Goal: Task Accomplishment & Management: Use online tool/utility

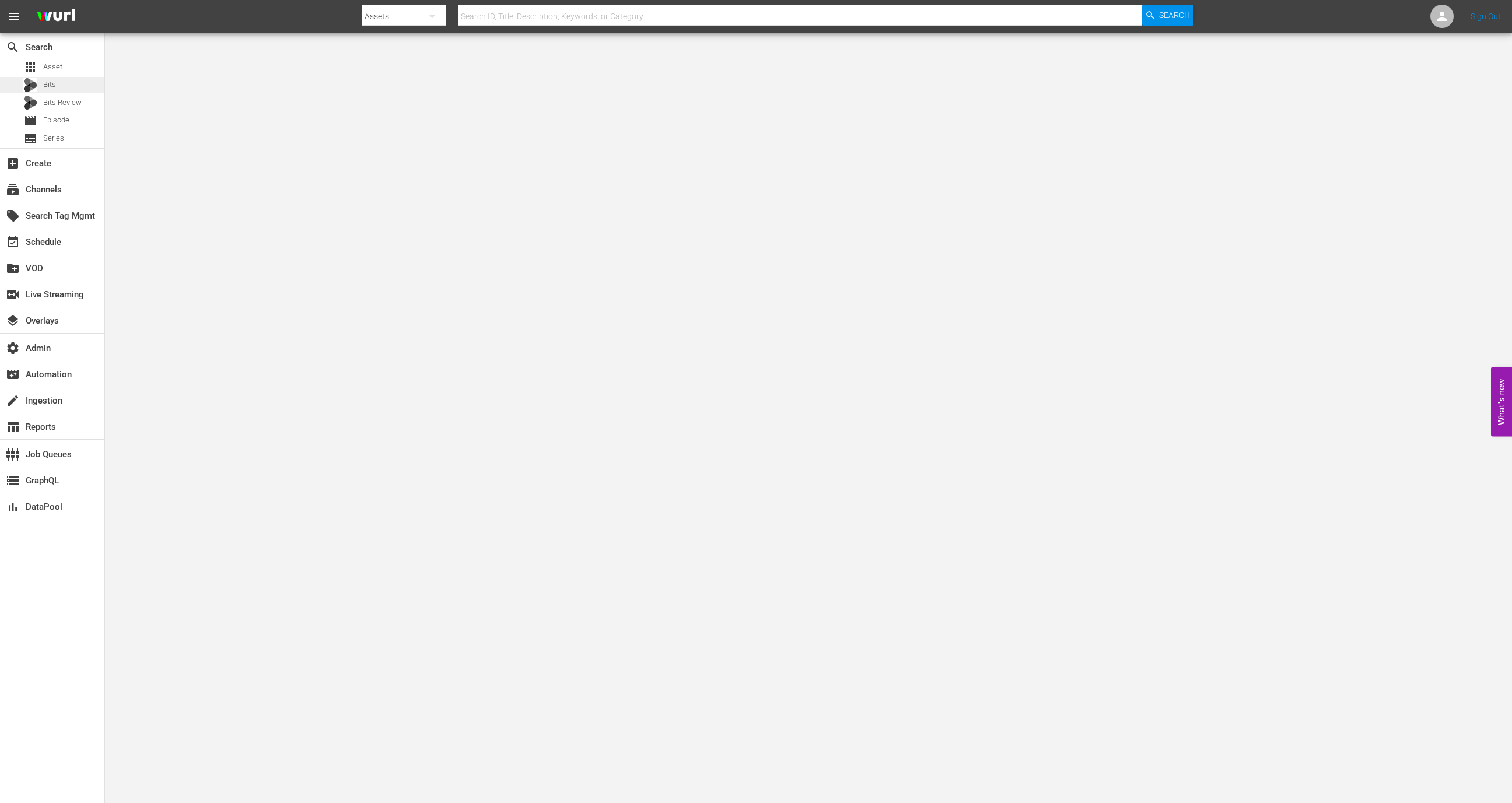
click at [74, 77] on div "Bits" at bounding box center [52, 85] width 105 height 16
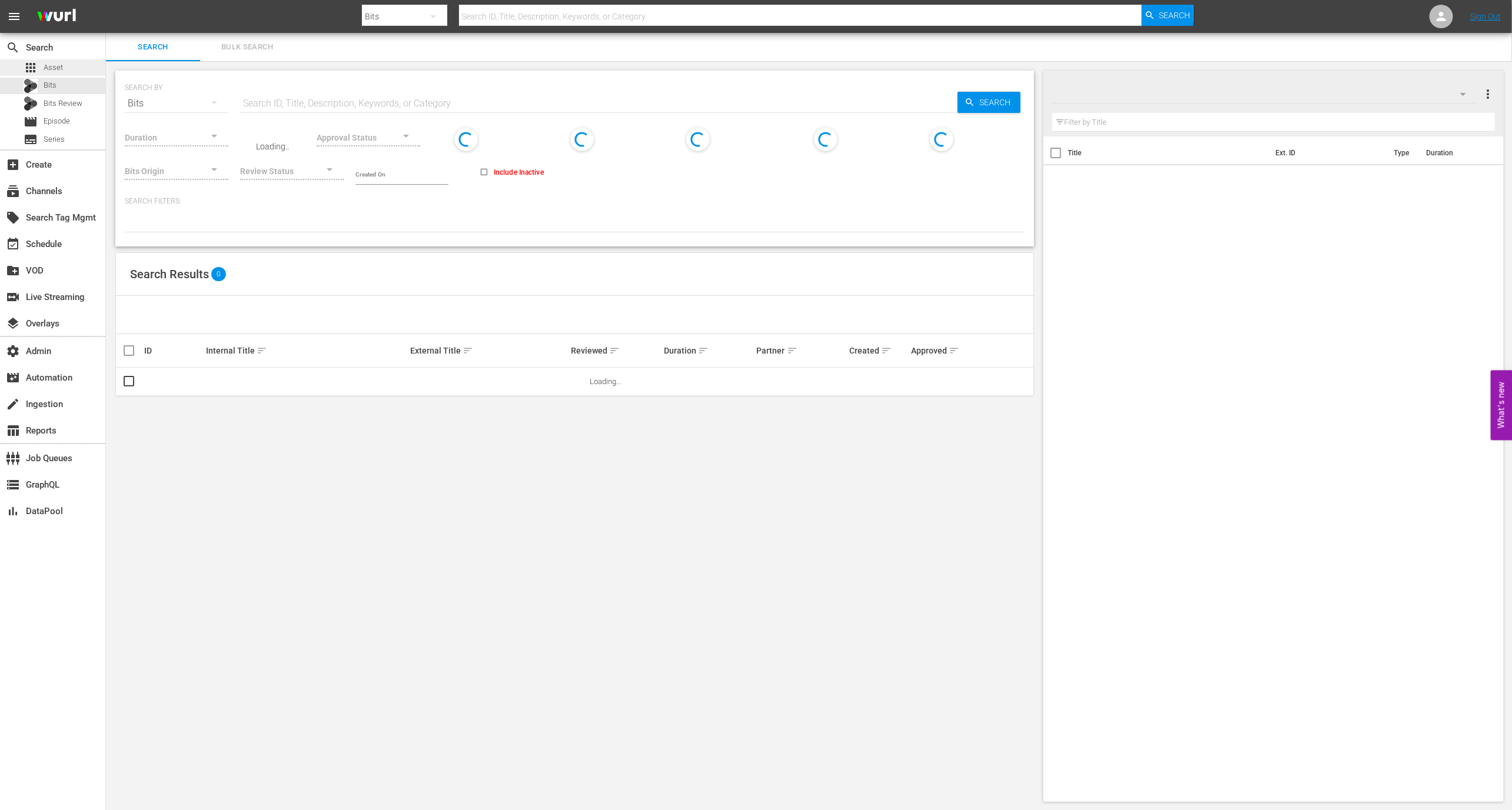
click at [74, 71] on div "apps Asset" at bounding box center [53, 67] width 106 height 16
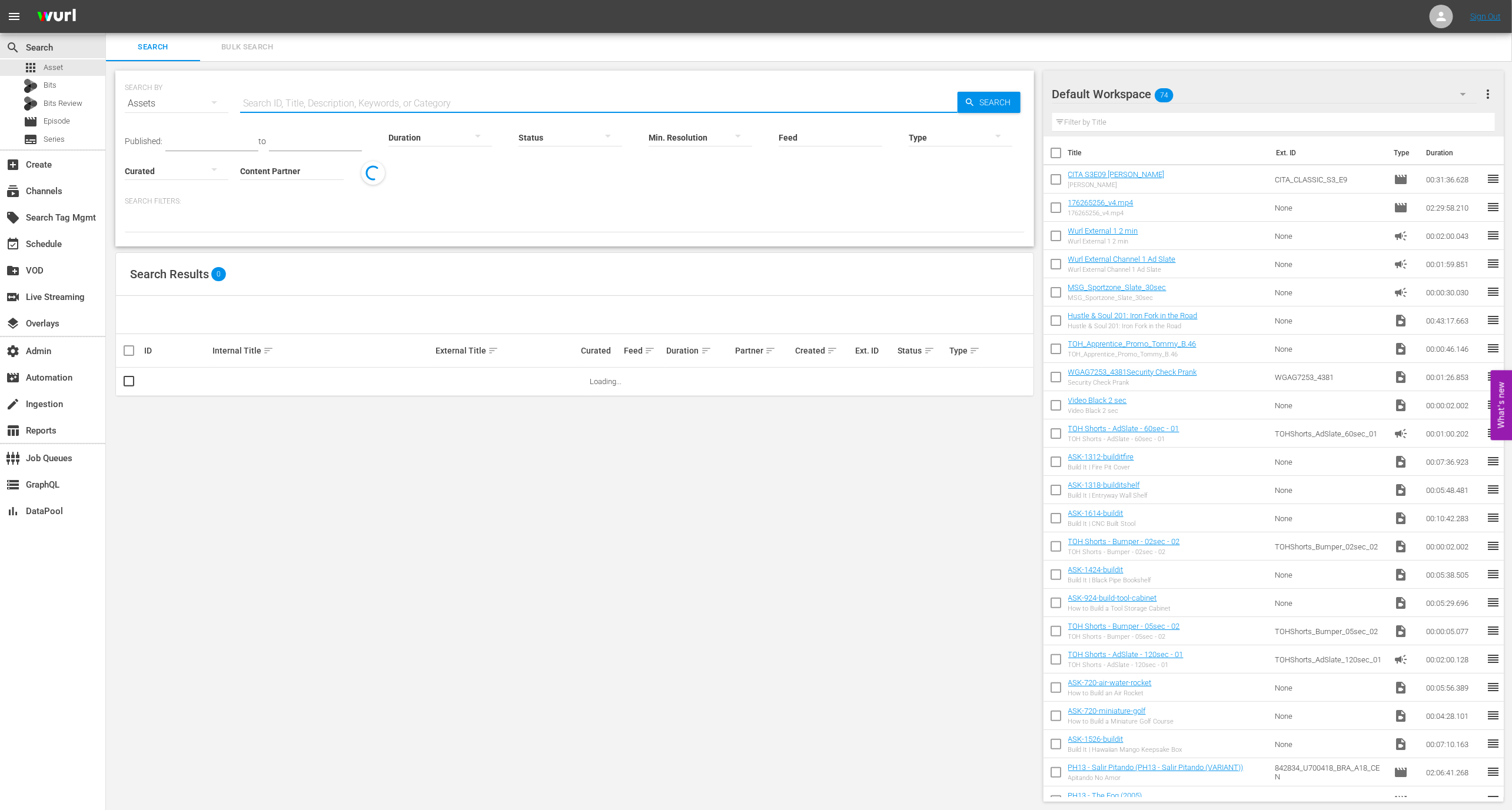
click at [265, 102] on input "text" at bounding box center [599, 103] width 717 height 29
paste input "AMCNVR0000052569"
type input "AMCNVR0000052569"
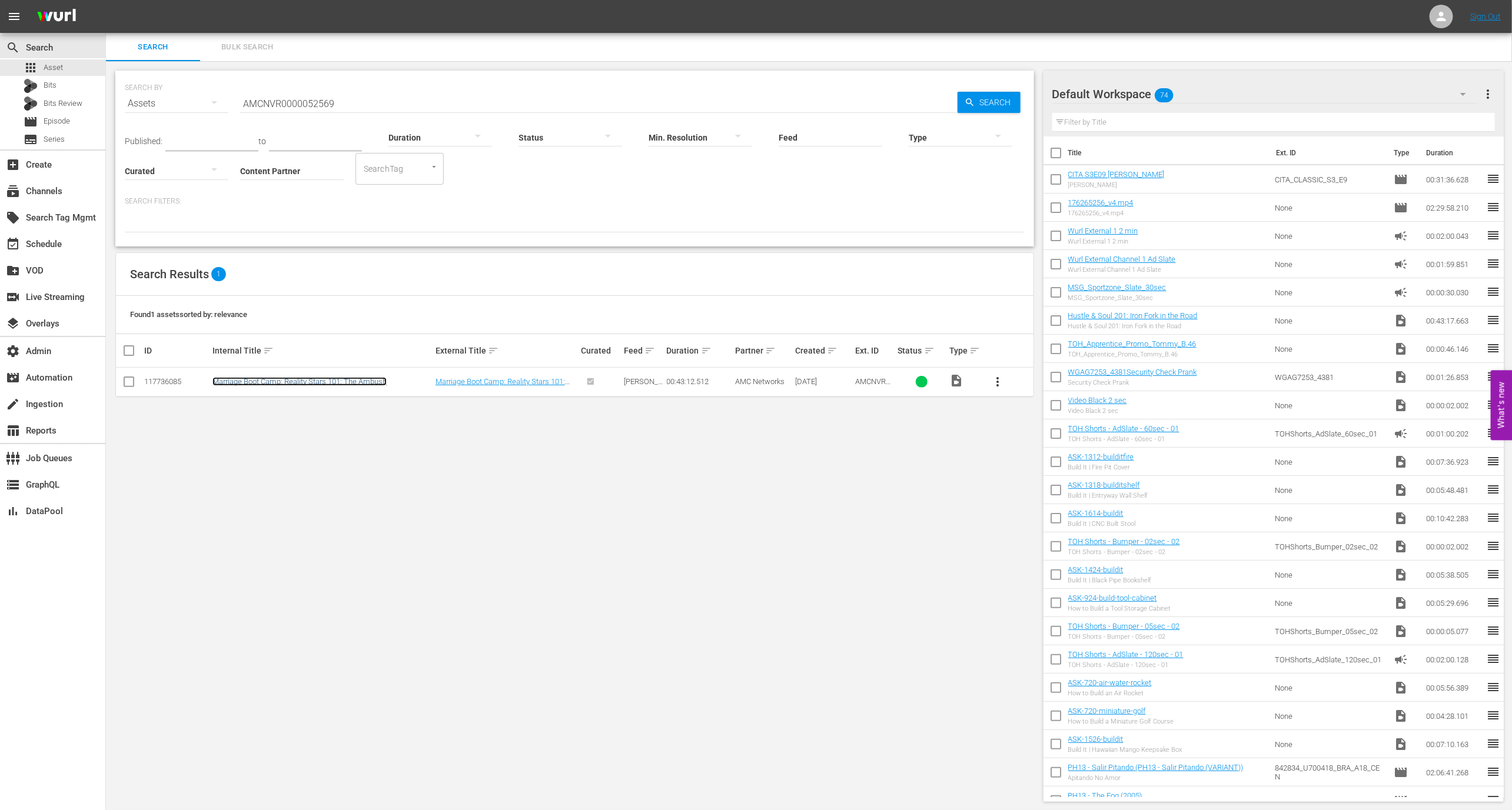
click at [358, 380] on link "Marriage Boot Camp: Reality Stars 101: The Ambush" at bounding box center [299, 381] width 174 height 9
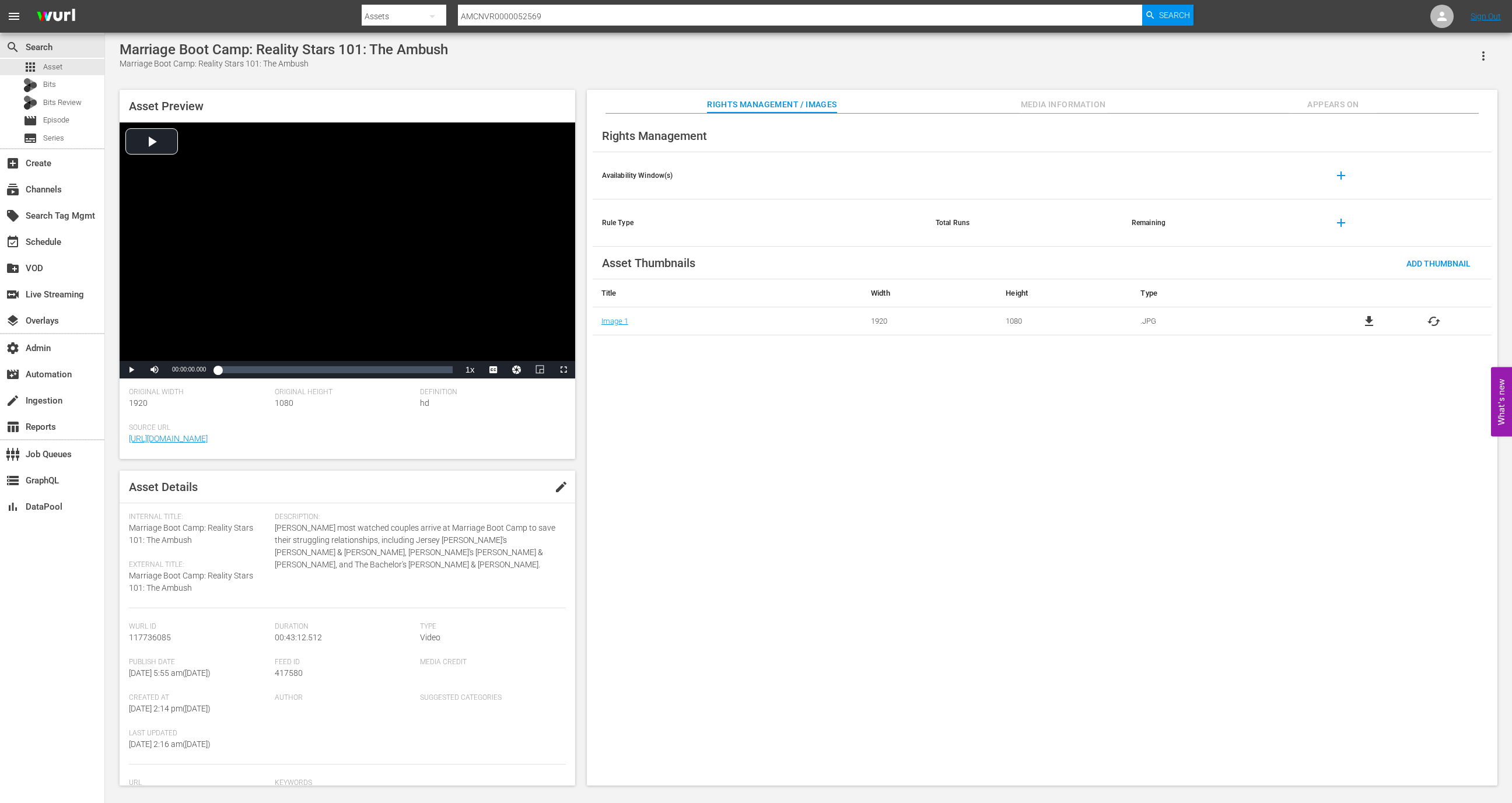
click at [1058, 104] on span "Media Information" at bounding box center [1063, 105] width 87 height 15
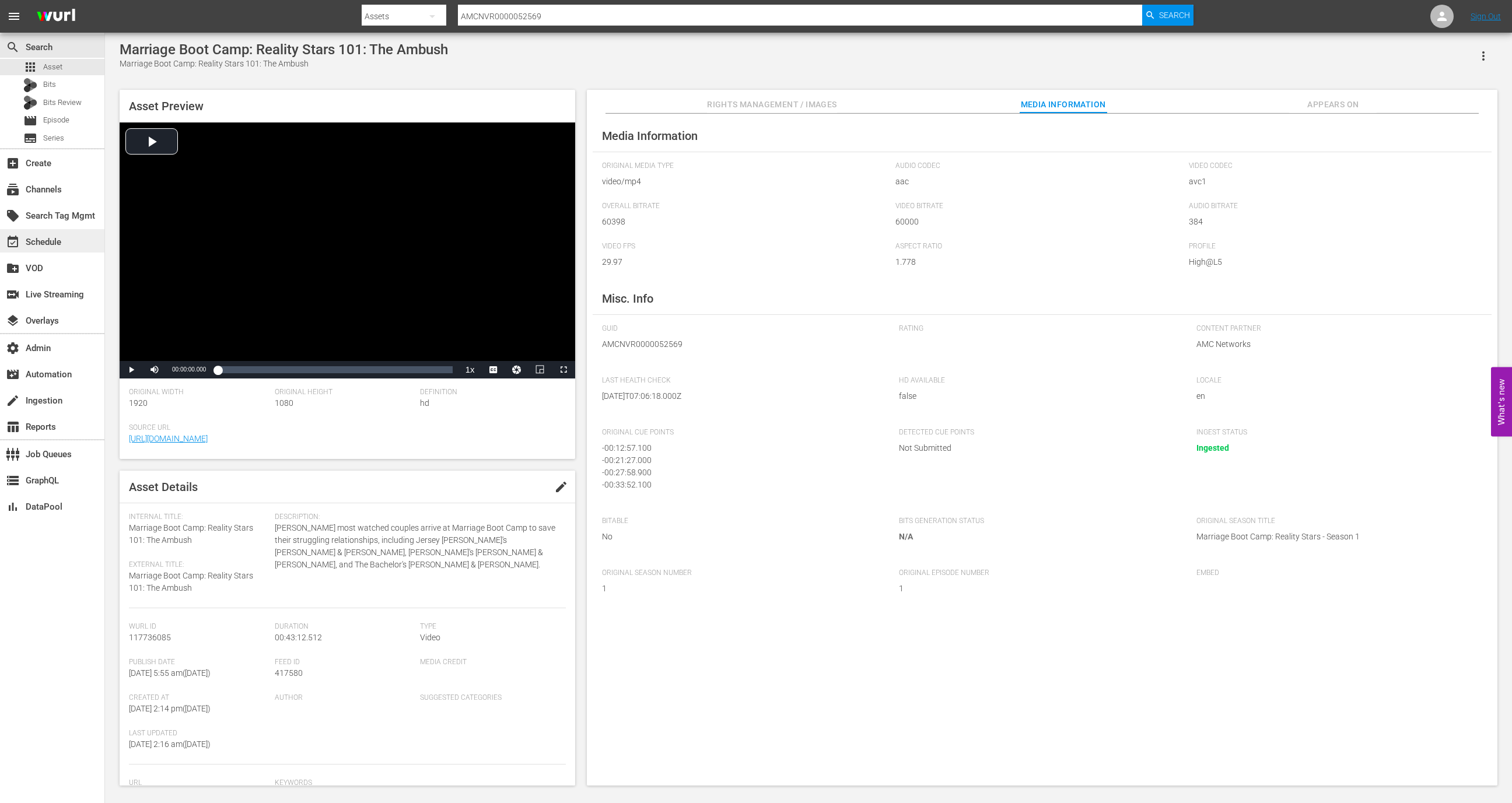
click at [84, 236] on div "event_available Schedule" at bounding box center [52, 240] width 105 height 23
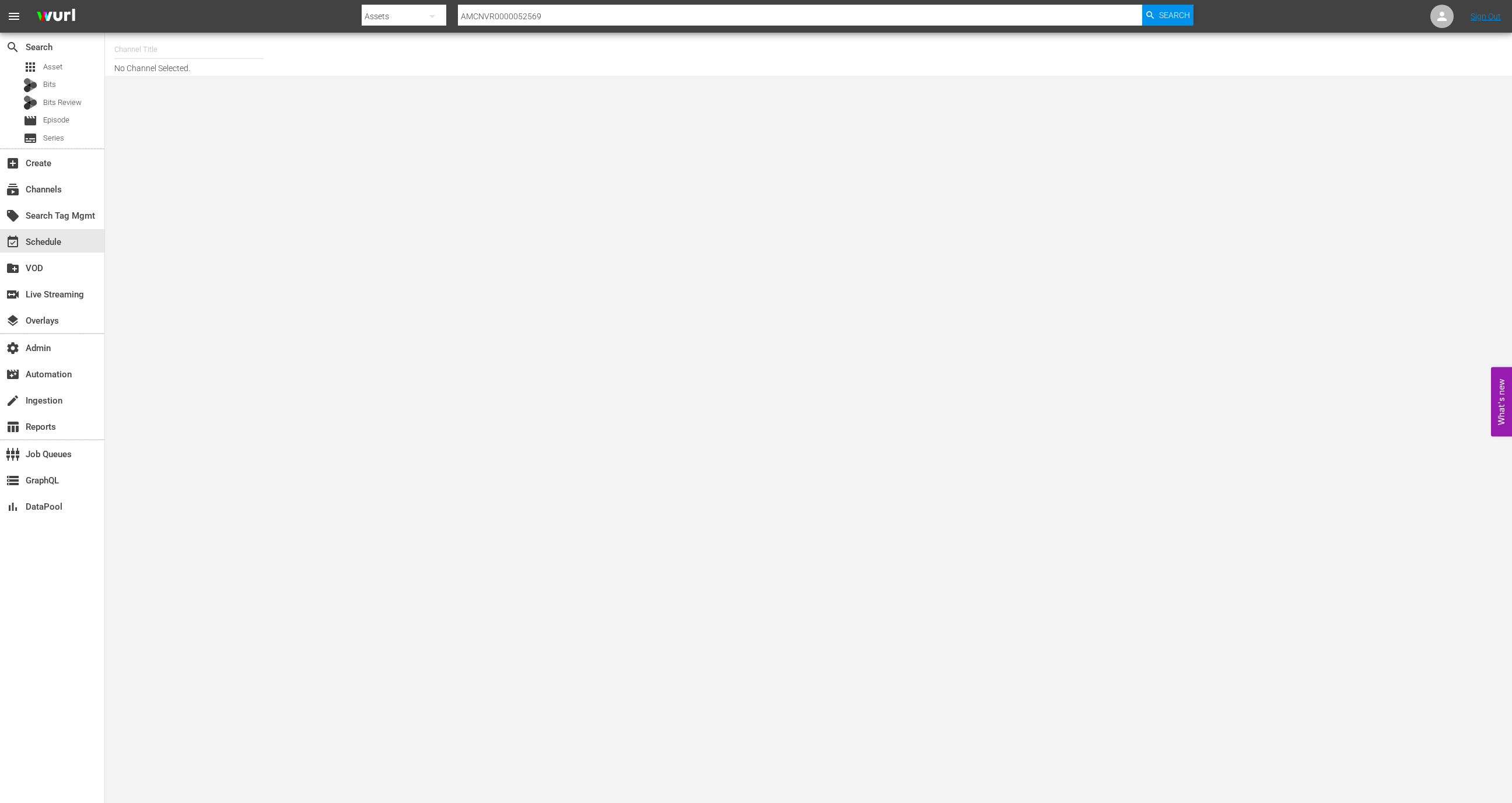
click at [209, 54] on input "text" at bounding box center [189, 50] width 149 height 28
type input "m"
type input "a"
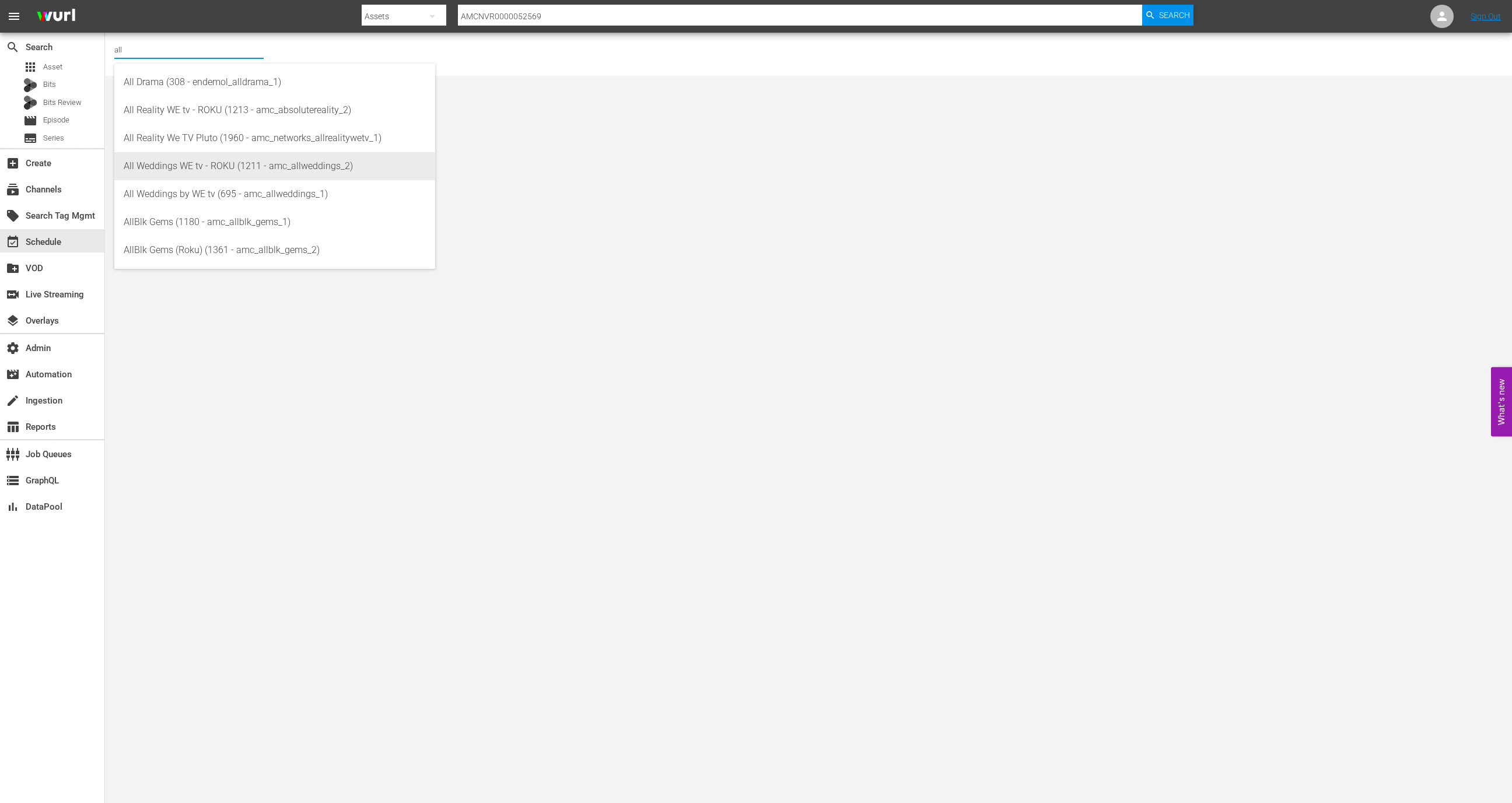
click at [244, 190] on div "All Weddings by WE tv (695 - amc_allweddings_1)" at bounding box center [274, 194] width 302 height 28
type input "All Weddings by WE tv (695 - amc_allweddings_1)"
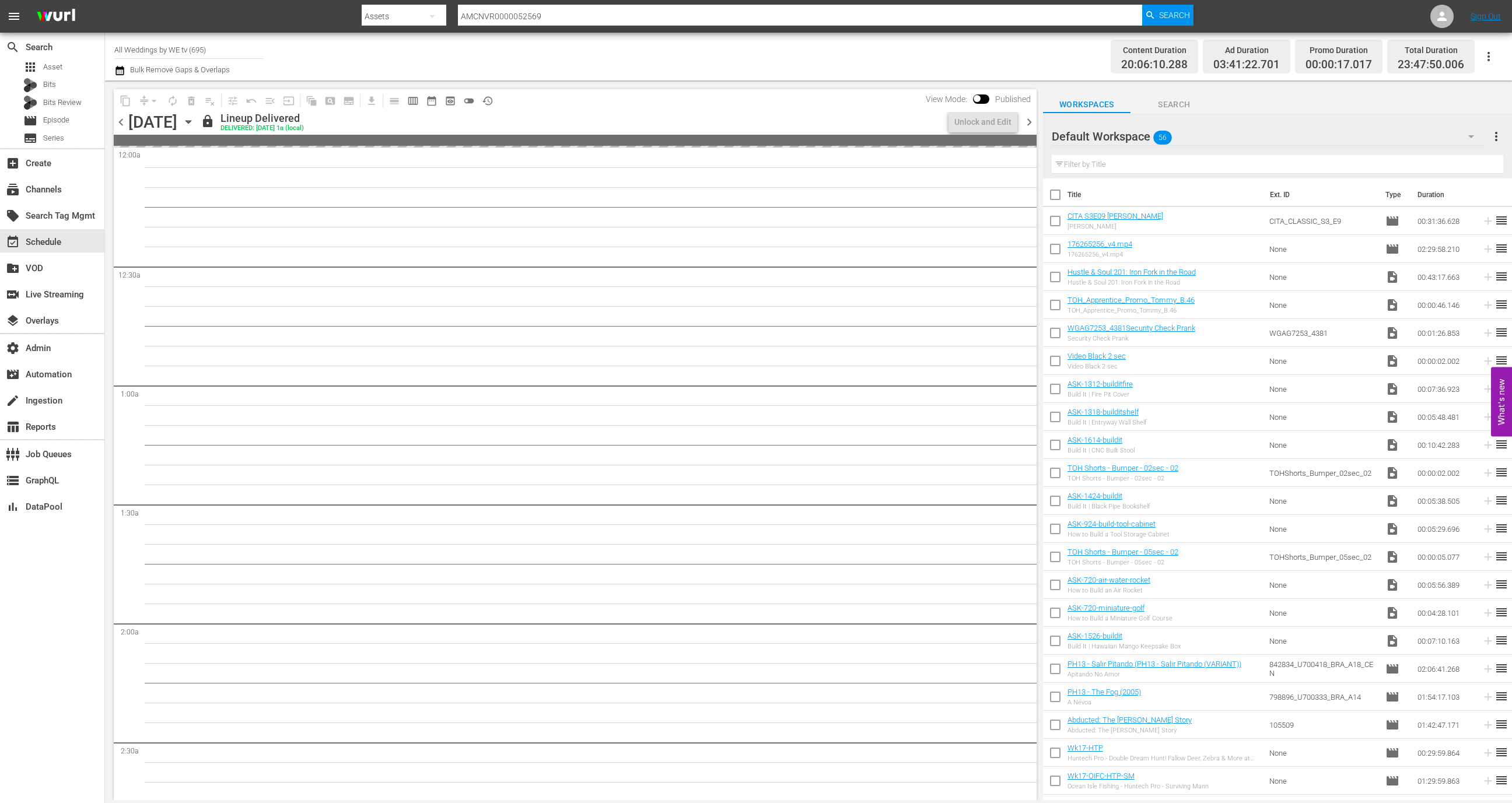
click at [195, 125] on icon "button" at bounding box center [188, 122] width 13 height 13
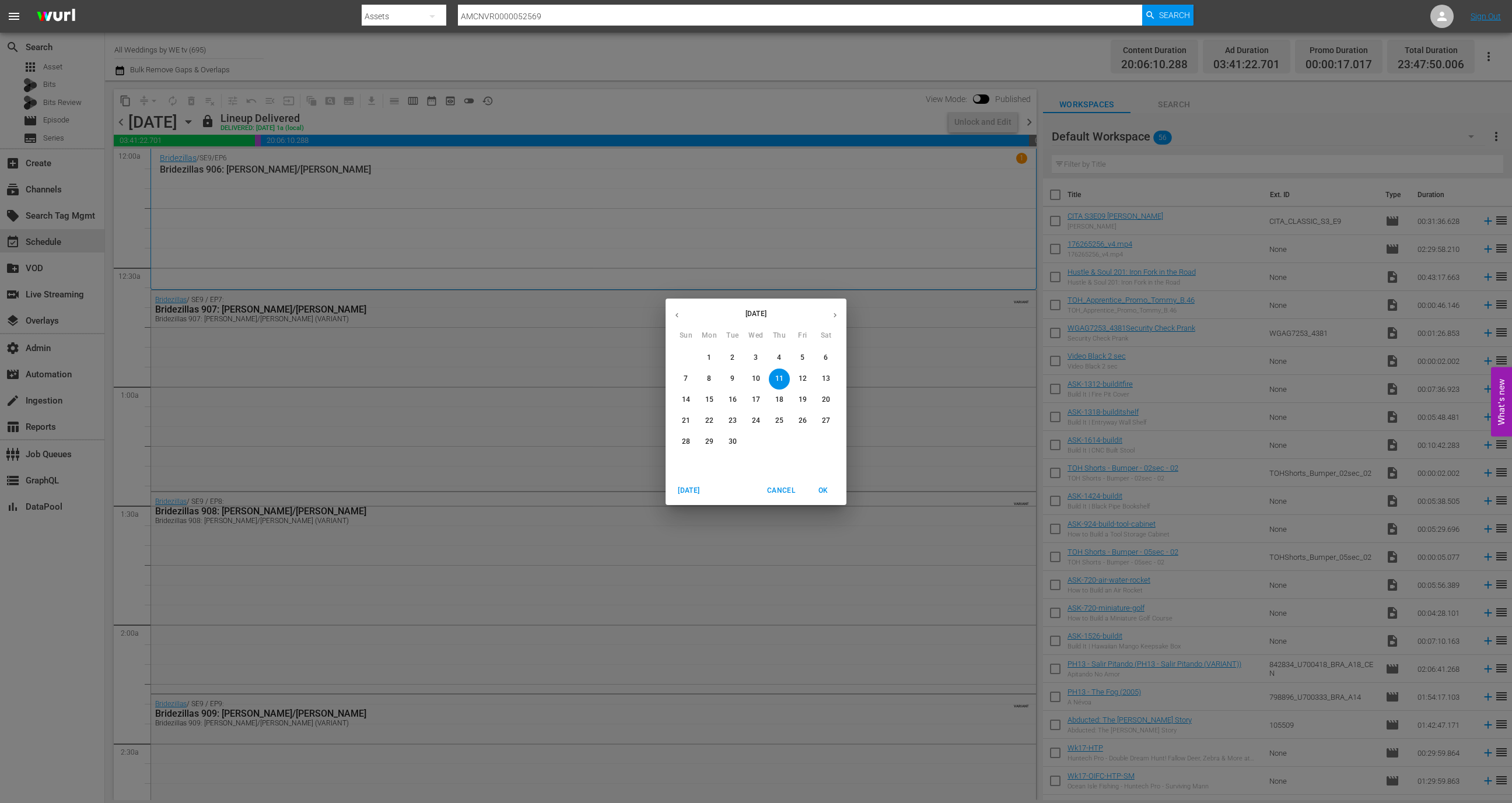
click at [837, 312] on icon "button" at bounding box center [835, 315] width 9 height 9
click at [759, 355] on span "1" at bounding box center [756, 358] width 21 height 10
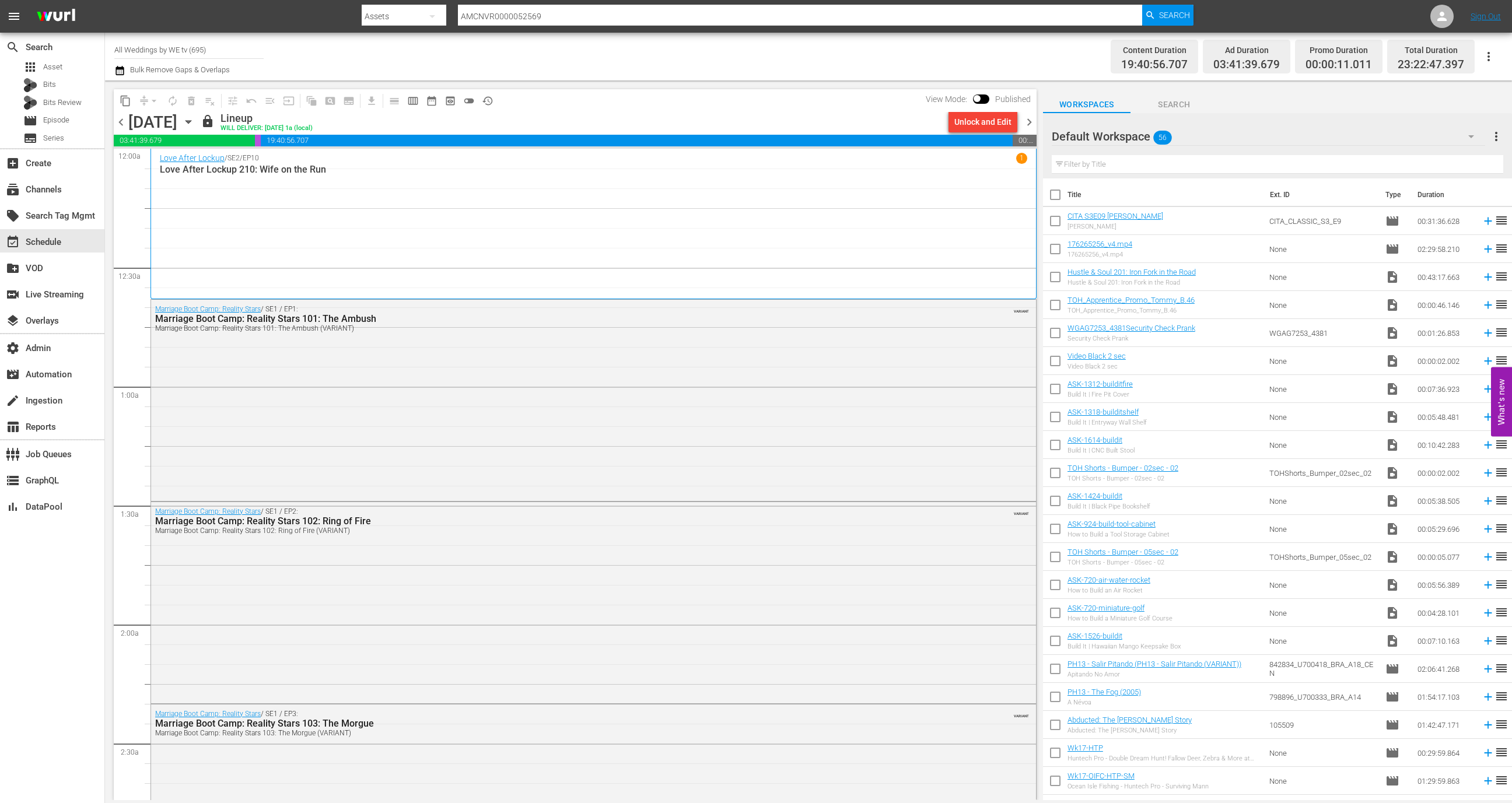
click at [759, 355] on div "Marriage Boot Camp: Reality Stars / SE1 / EP1: Marriage Boot Camp: Reality Star…" at bounding box center [593, 399] width 885 height 199
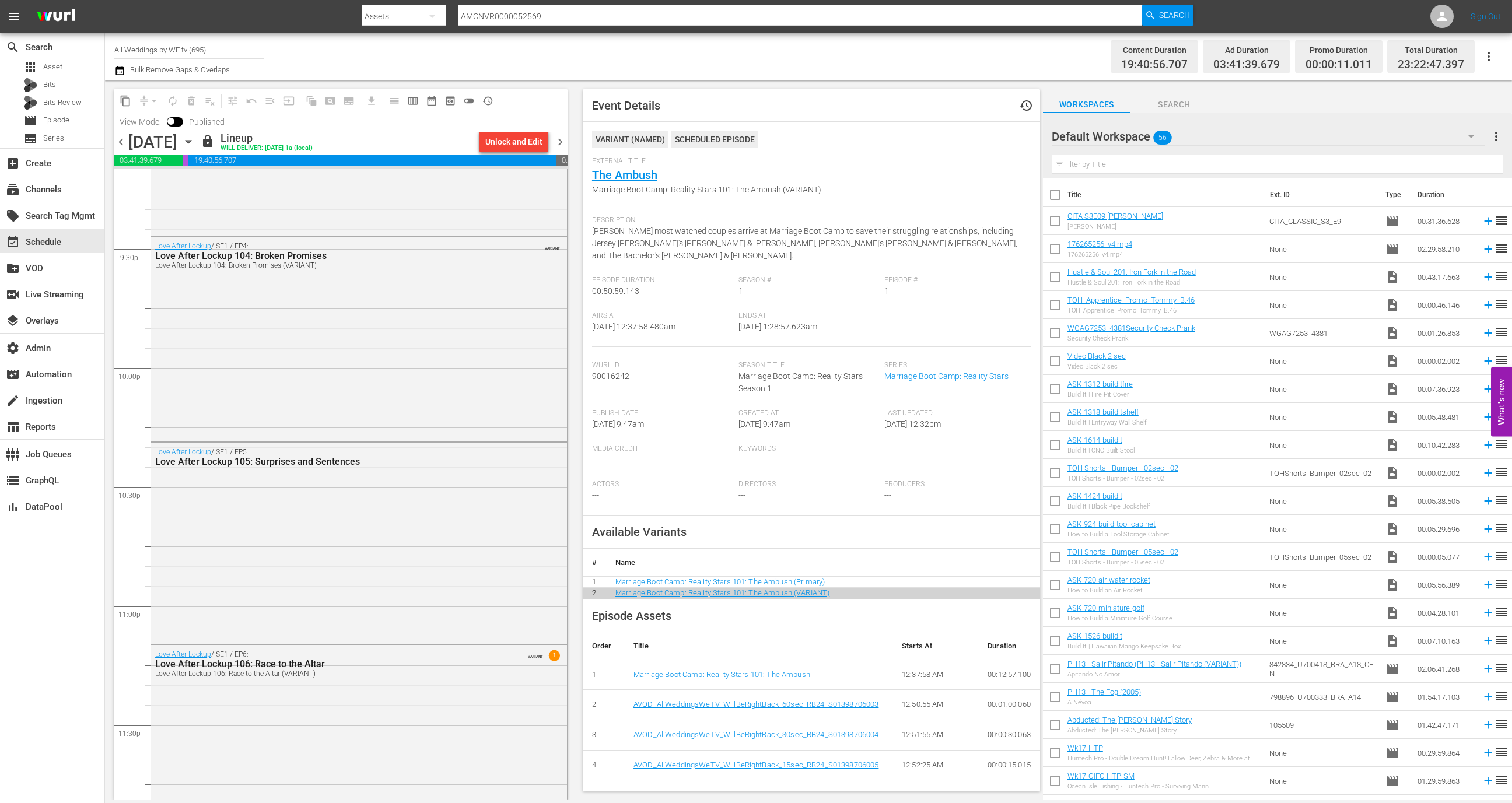
scroll to position [5080, 0]
